Goal: Navigation & Orientation: Go to known website

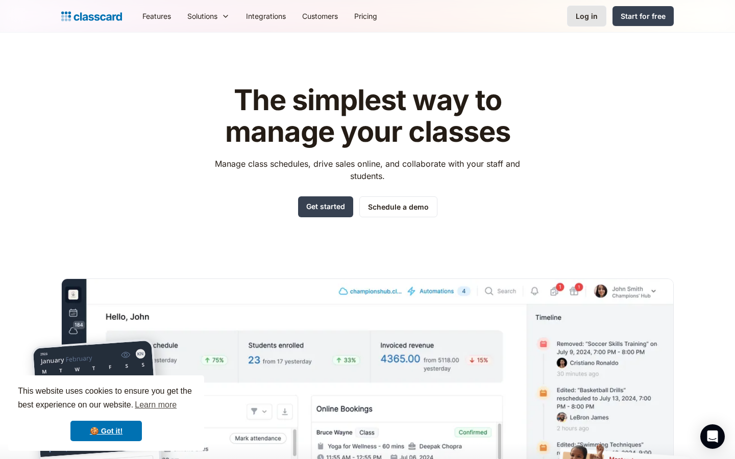
click at [600, 20] on link "Log in" at bounding box center [586, 16] width 39 height 21
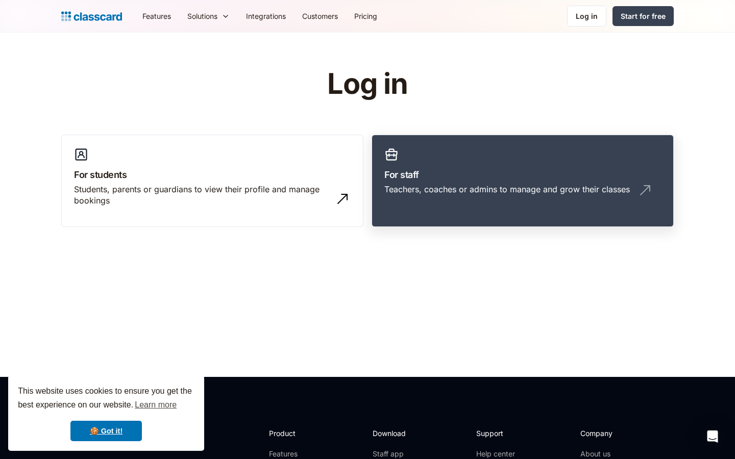
click at [448, 189] on div "Teachers, coaches or admins to manage and grow their classes" at bounding box center [506, 189] width 245 height 11
